Goal: Task Accomplishment & Management: Manage account settings

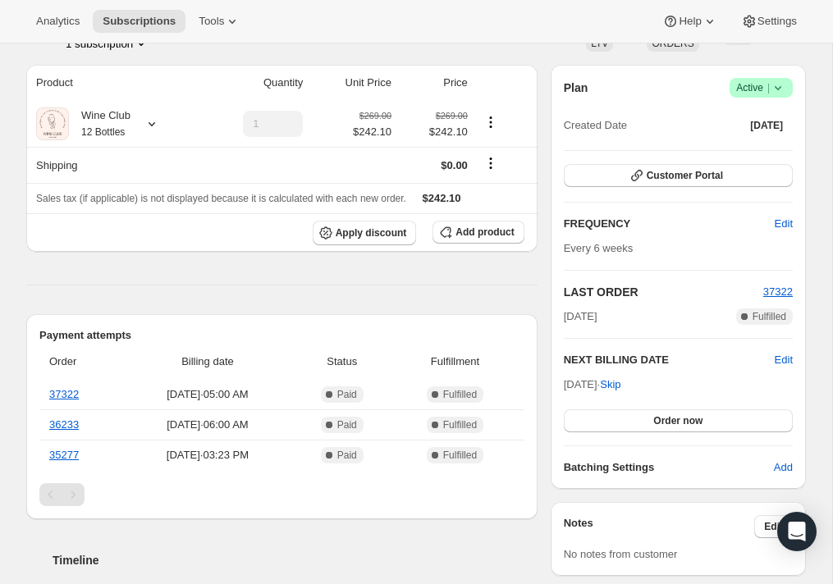
scroll to position [161, 0]
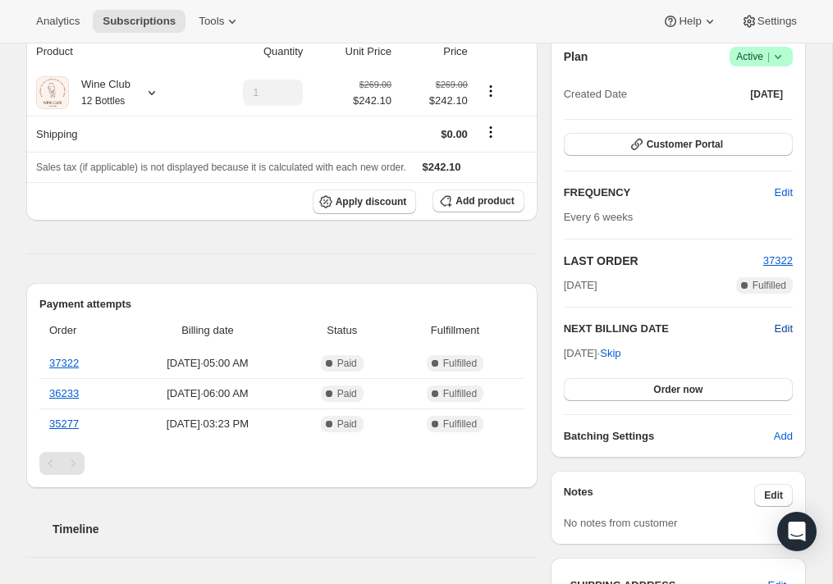
click at [779, 325] on span "Edit" at bounding box center [784, 329] width 18 height 16
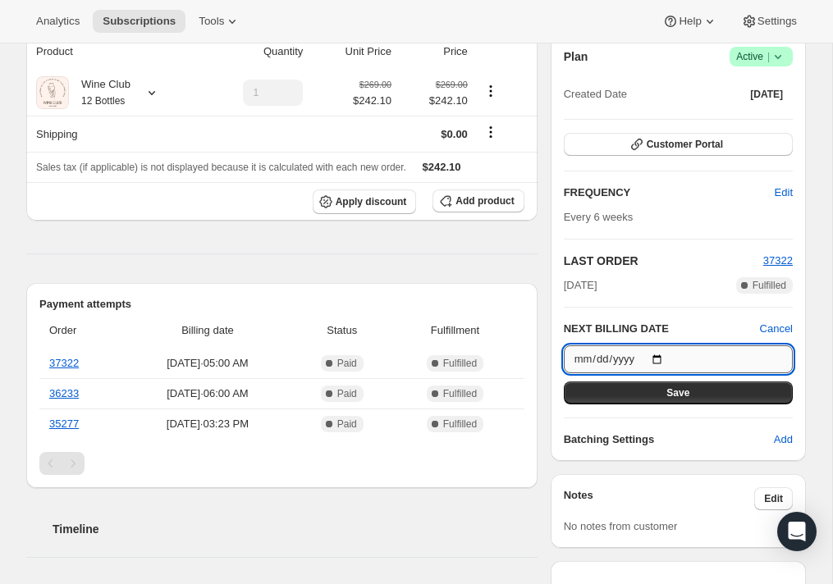
click at [579, 362] on input "[DATE]" at bounding box center [678, 360] width 229 height 28
type input "[DATE]"
click at [721, 393] on button "Save" at bounding box center [678, 393] width 229 height 23
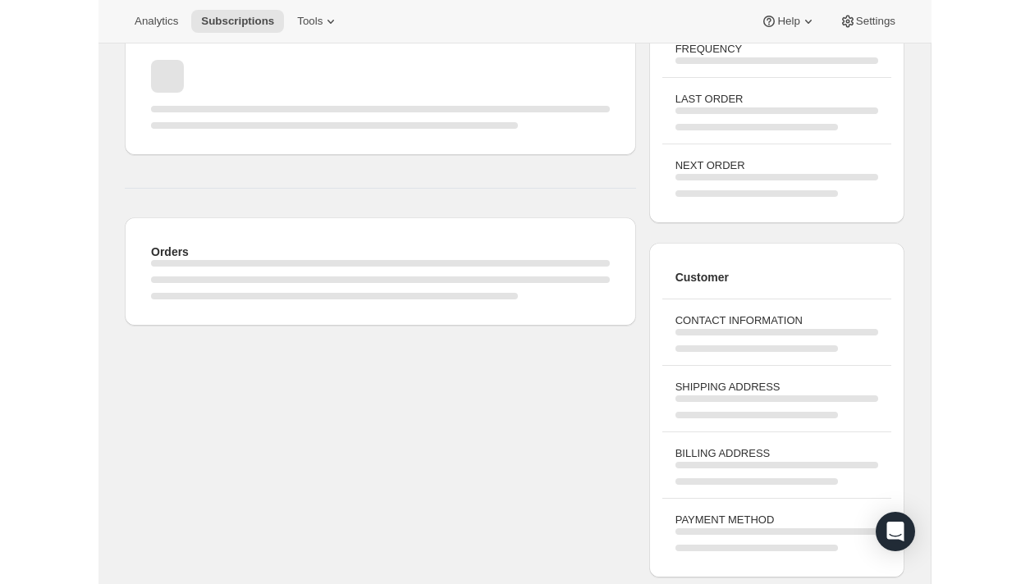
scroll to position [158, 0]
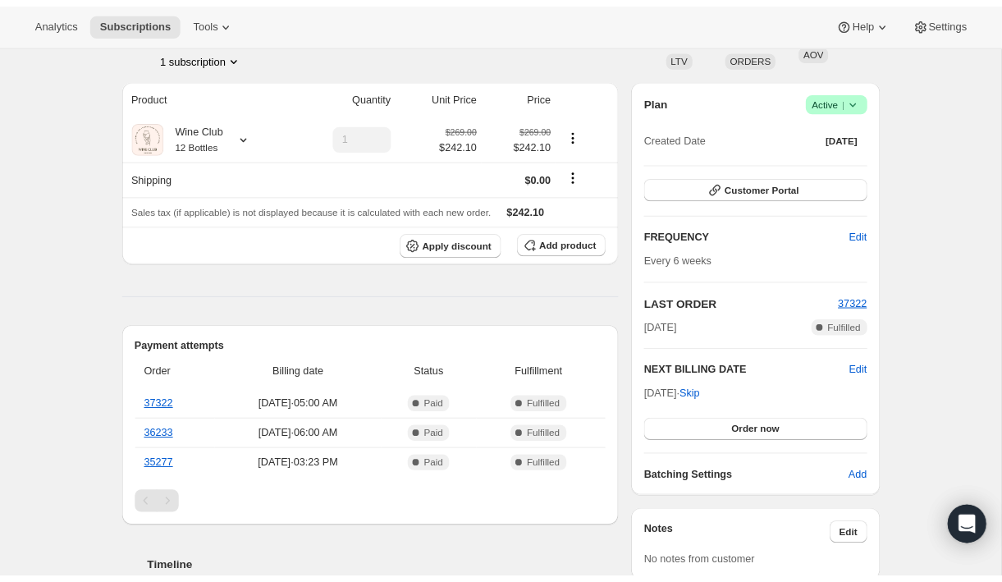
scroll to position [120, 0]
